Goal: Transaction & Acquisition: Book appointment/travel/reservation

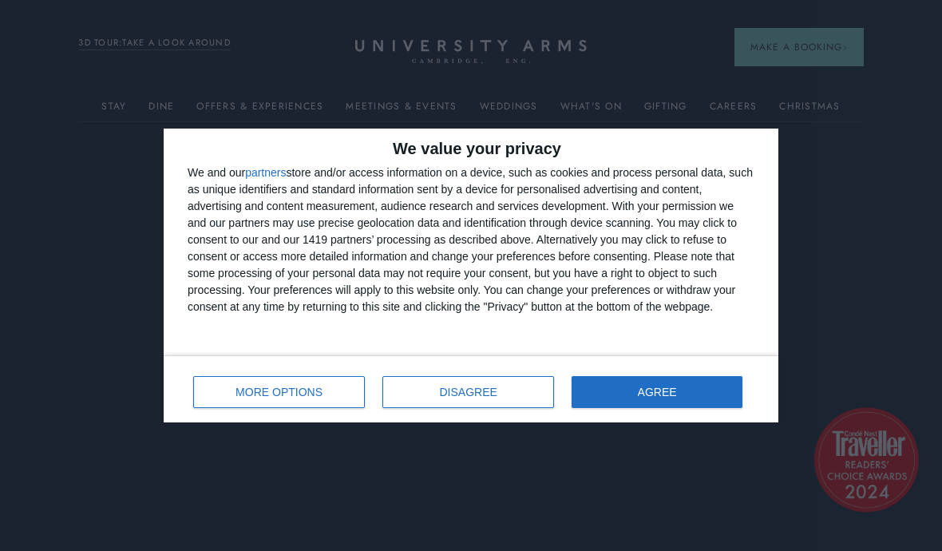
click at [449, 384] on button "DISAGREE" at bounding box center [468, 392] width 172 height 32
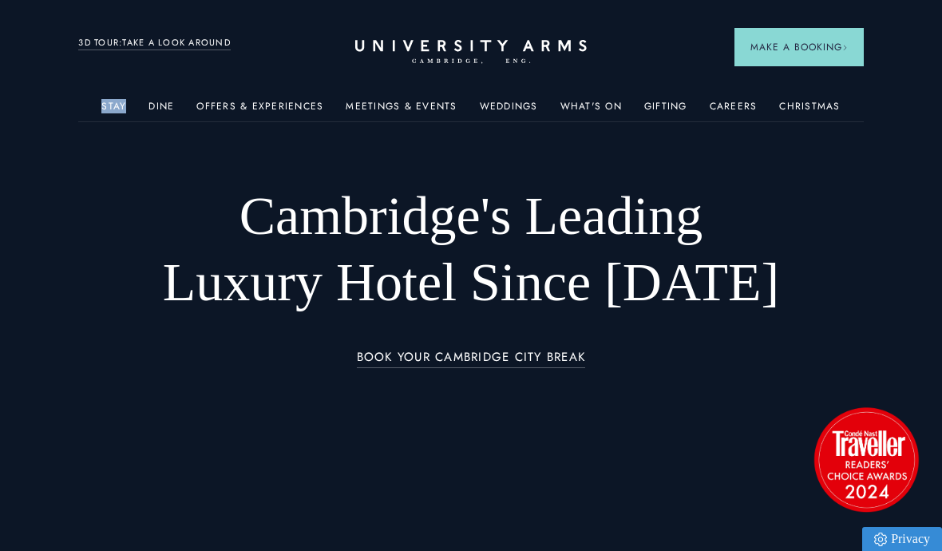
click at [518, 295] on img at bounding box center [566, 254] width 174 height 109
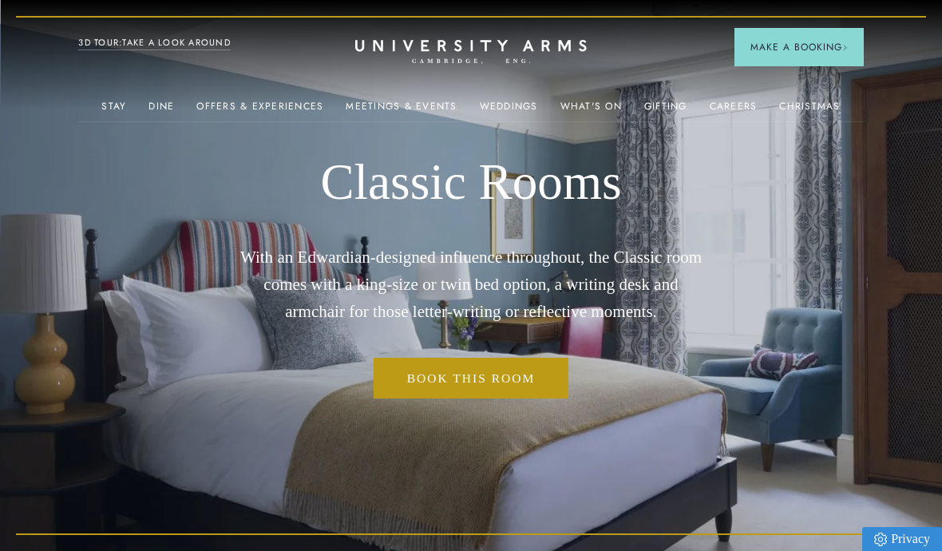
click at [348, 284] on img at bounding box center [376, 254] width 174 height 109
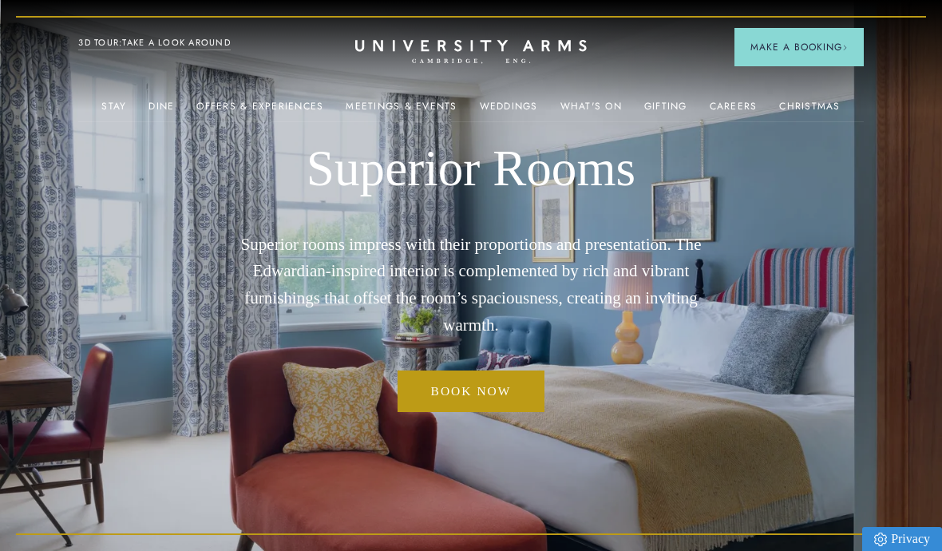
click at [462, 411] on link "Book now" at bounding box center [472, 390] width 148 height 41
click at [166, 101] on link "Dine" at bounding box center [161, 111] width 26 height 21
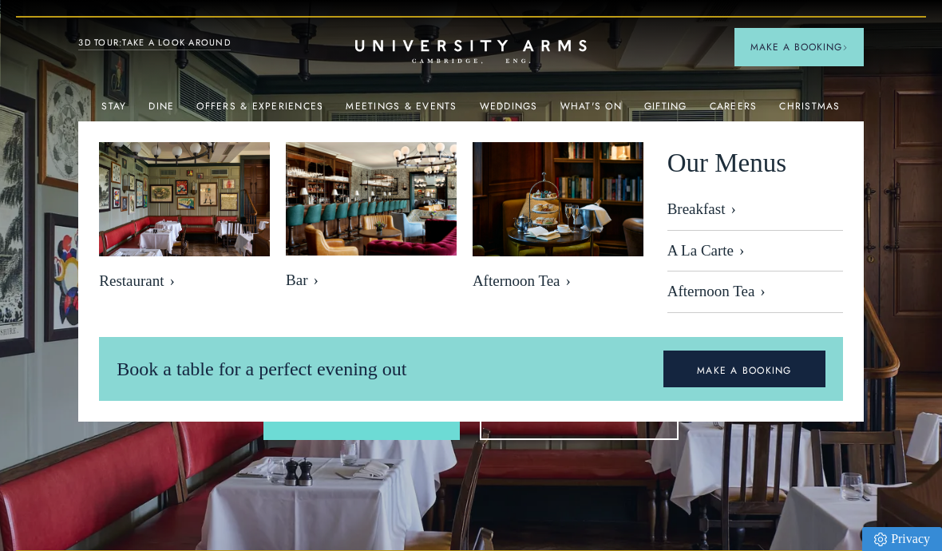
click at [572, 216] on img at bounding box center [558, 199] width 171 height 114
